Goal: Transaction & Acquisition: Purchase product/service

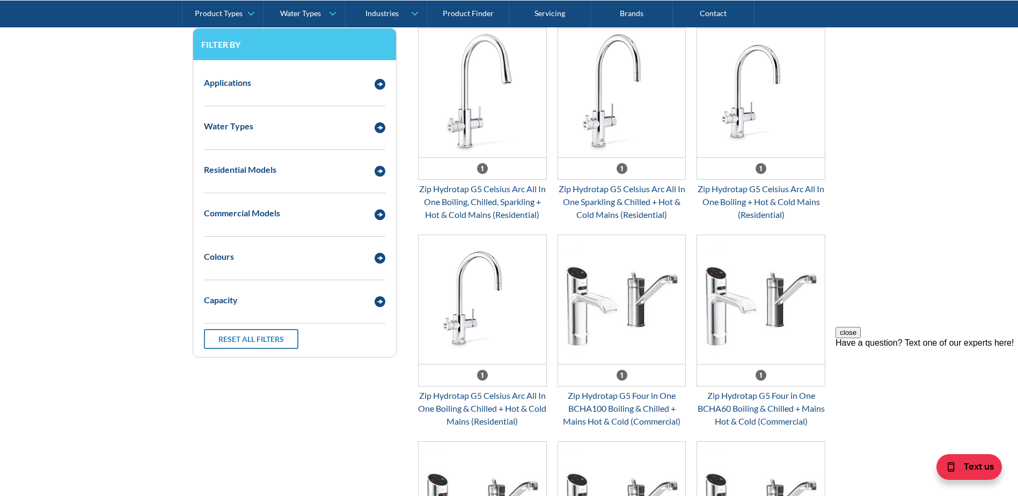
scroll to position [590, 0]
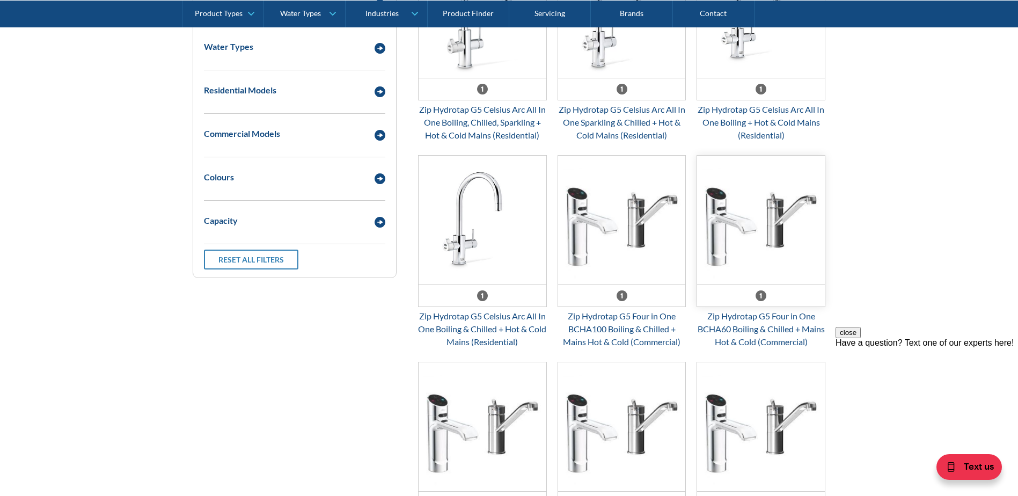
click at [778, 253] on img "Email Form 3" at bounding box center [761, 220] width 128 height 129
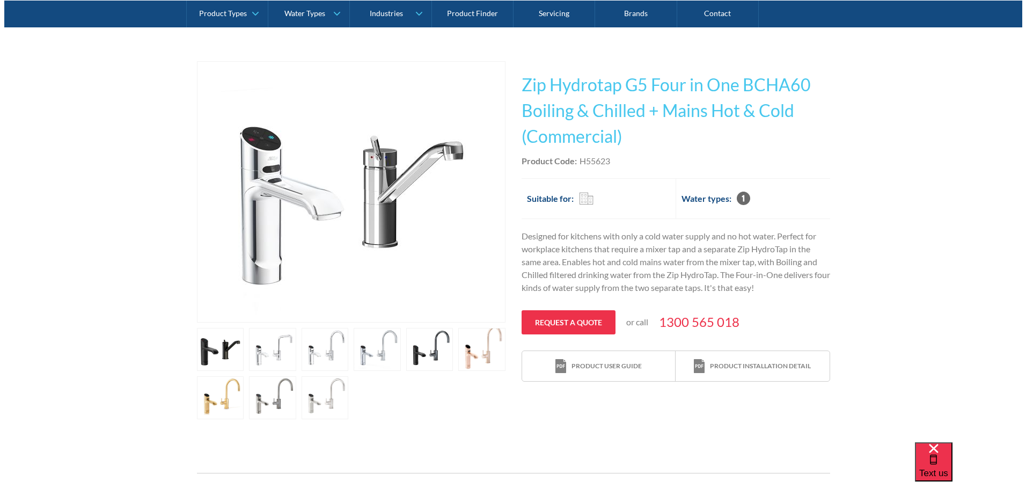
scroll to position [215, 0]
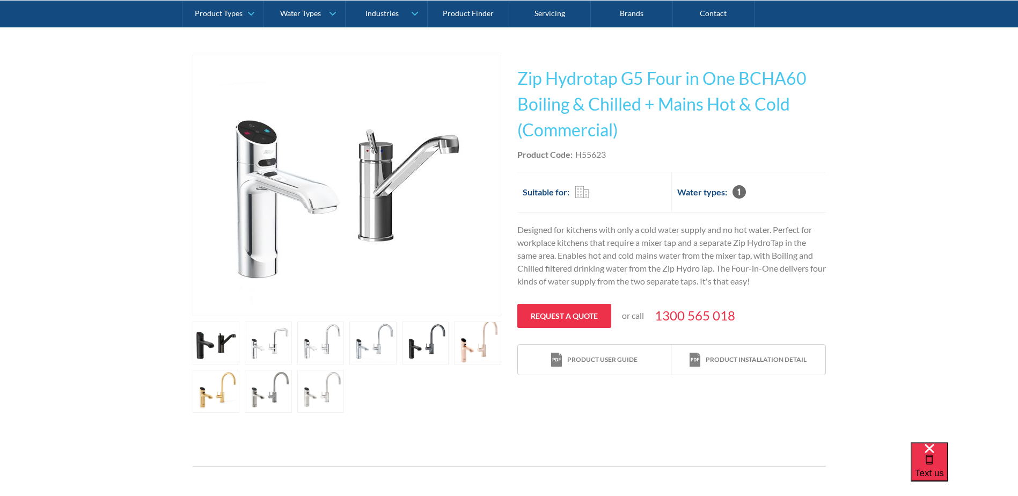
click at [418, 341] on link "open lightbox" at bounding box center [425, 342] width 47 height 43
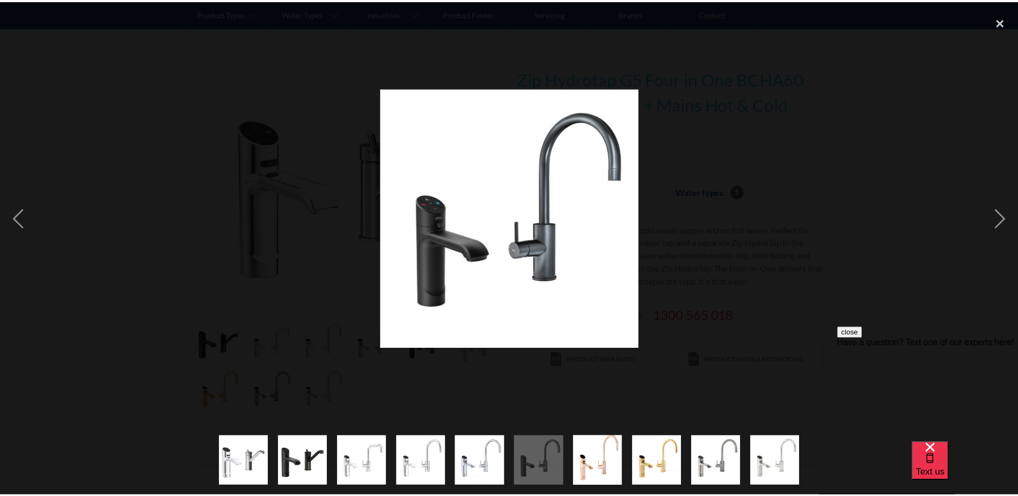
scroll to position [0, 0]
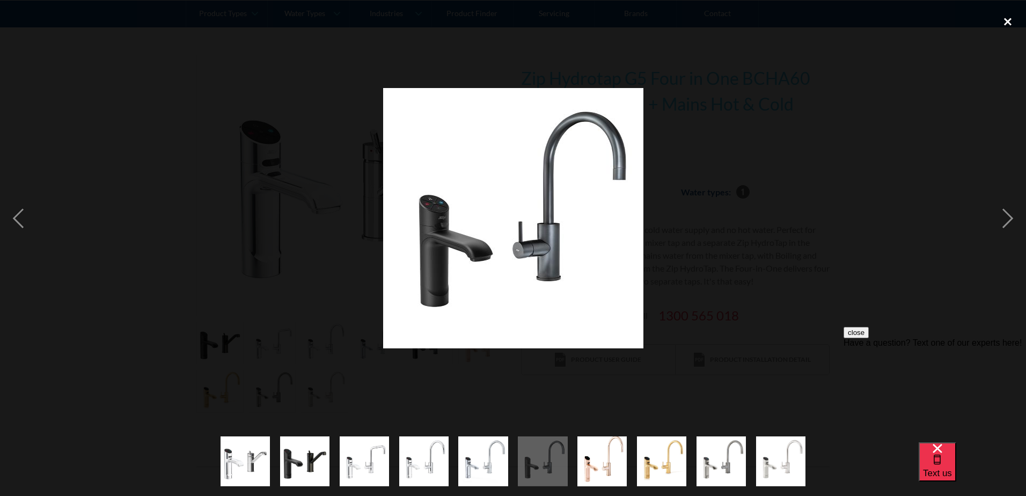
click at [1005, 22] on div "close lightbox" at bounding box center [1008, 22] width 36 height 24
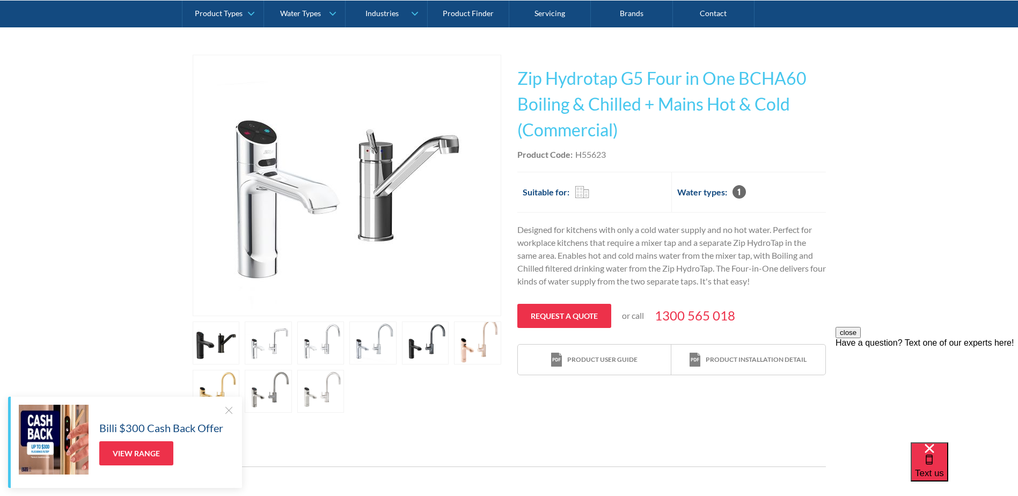
click at [211, 347] on link "open lightbox" at bounding box center [216, 342] width 47 height 43
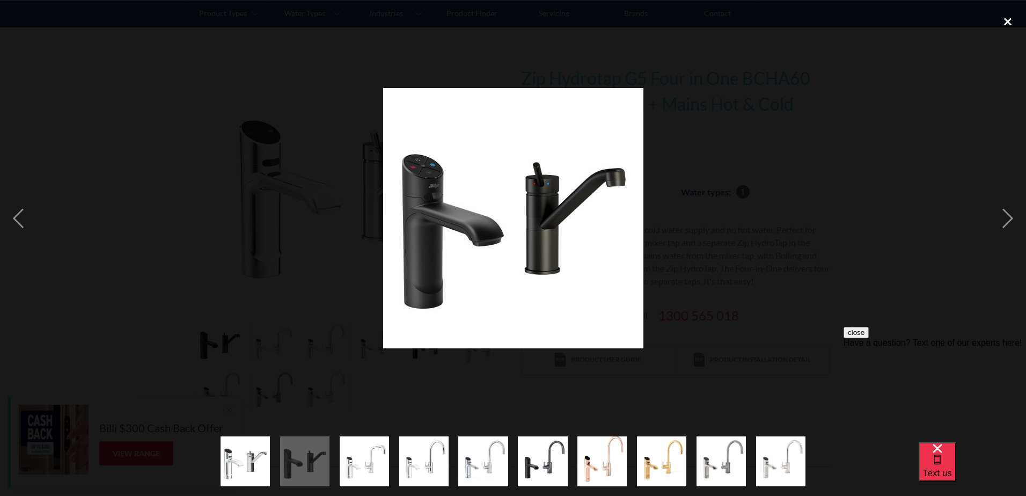
click at [1004, 21] on div "close lightbox" at bounding box center [1008, 22] width 36 height 24
